Goal: Information Seeking & Learning: Learn about a topic

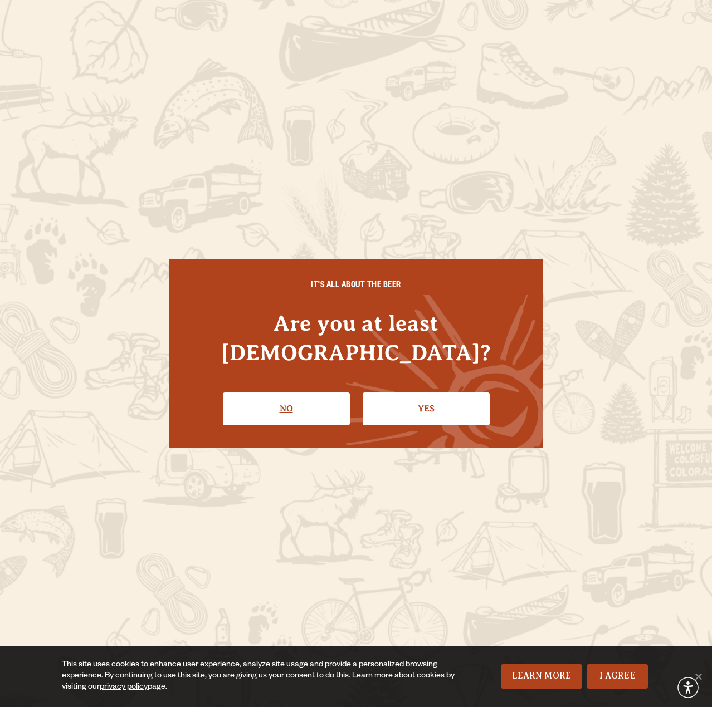
click at [291, 393] on link "No" at bounding box center [286, 409] width 127 height 32
click at [425, 399] on link "Yes" at bounding box center [426, 409] width 127 height 32
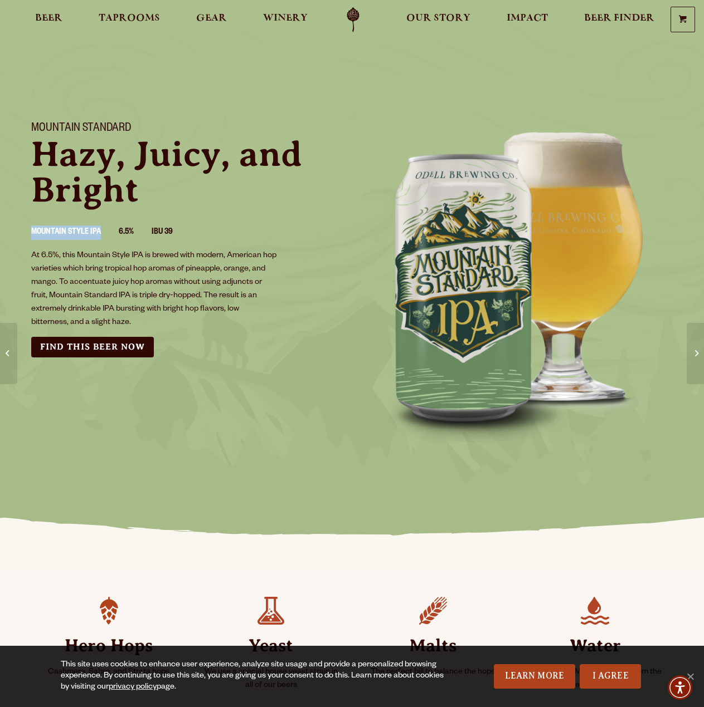
drag, startPoint x: 101, startPoint y: 231, endPoint x: 32, endPoint y: 235, distance: 68.6
click at [32, 235] on li "Mountain Style IPA" at bounding box center [74, 233] width 87 height 14
copy li "Mountain Style IPA"
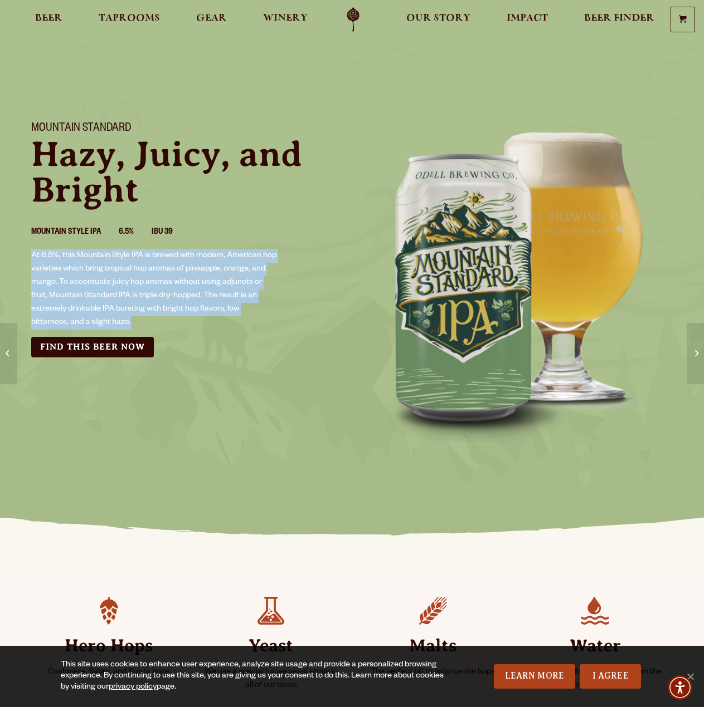
drag, startPoint x: 135, startPoint y: 322, endPoint x: 27, endPoint y: 258, distance: 125.1
click at [27, 258] on div "Mountain Standard Hazy, Juicy, and Bright Mountain Style IPA 6.5% IBU 39 At 6.5…" at bounding box center [185, 240] width 334 height 262
copy p "At 6.5%, this Mountain Style IPA is brewed with modern, American hop varieties …"
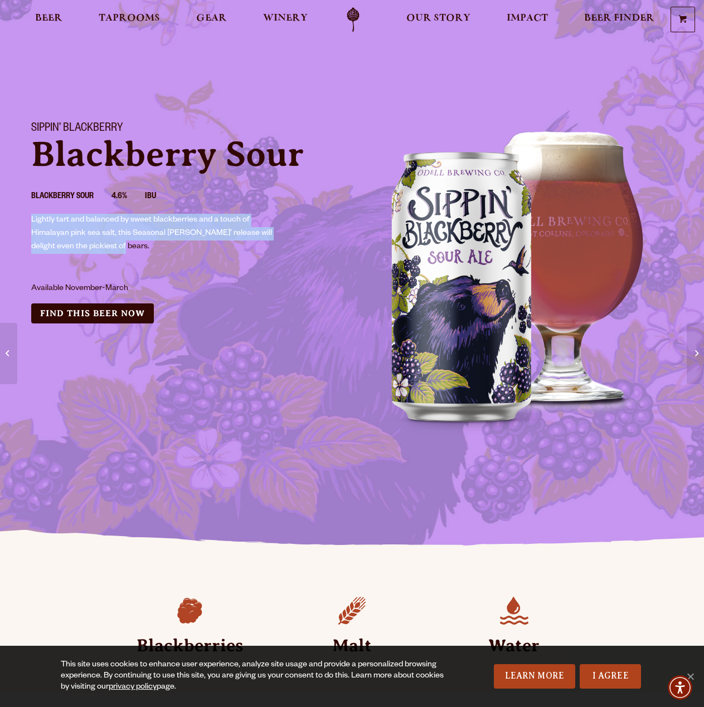
drag, startPoint x: 114, startPoint y: 248, endPoint x: 27, endPoint y: 222, distance: 90.2
click at [27, 222] on div "Sippin’ Blackberry Blackberry Sour Blackberry Sour 4.6% IBU Lightly tart and ba…" at bounding box center [185, 223] width 334 height 228
copy span "Lightly tart and balanced by sweet blackberries and a touch of Himalayan pink s…"
